Goal: Navigation & Orientation: Find specific page/section

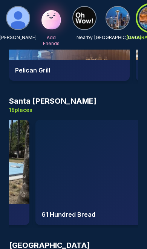
scroll to position [0, 227]
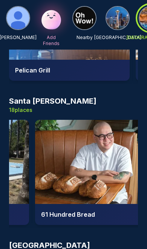
click at [100, 171] on img at bounding box center [95, 162] width 120 height 84
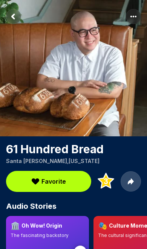
click at [12, 22] on rect "Return to previous page" at bounding box center [13, 16] width 15 height 15
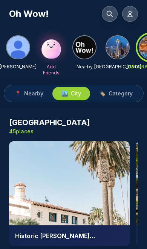
click at [124, 97] on span "Category" at bounding box center [120, 94] width 24 height 8
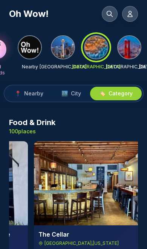
scroll to position [0, 355]
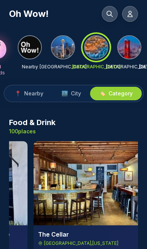
click at [125, 15] on button at bounding box center [130, 14] width 16 height 16
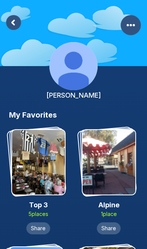
click at [12, 26] on rect at bounding box center [13, 22] width 15 height 15
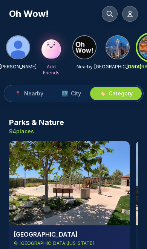
click at [22, 99] on button "📍 Nearby" at bounding box center [29, 94] width 47 height 14
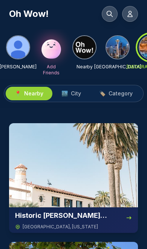
click at [117, 95] on span "Category" at bounding box center [120, 94] width 24 height 8
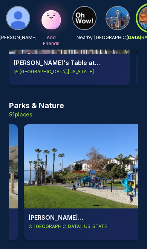
scroll to position [0, 616]
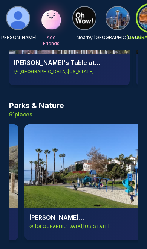
click at [104, 174] on img at bounding box center [84, 166] width 120 height 84
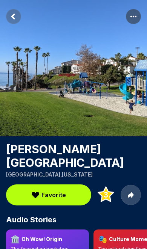
click at [44, 191] on span "Favorite" at bounding box center [53, 195] width 24 height 9
click at [33, 192] on icon at bounding box center [36, 195] width 8 height 6
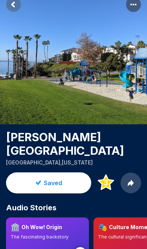
scroll to position [12, 0]
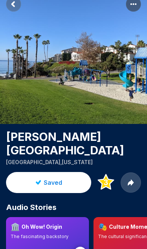
click at [9, 11] on icon "Return to previous page" at bounding box center [13, 4] width 15 height 15
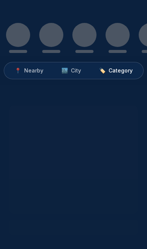
scroll to position [174, 0]
